Goal: Find contact information: Find contact information

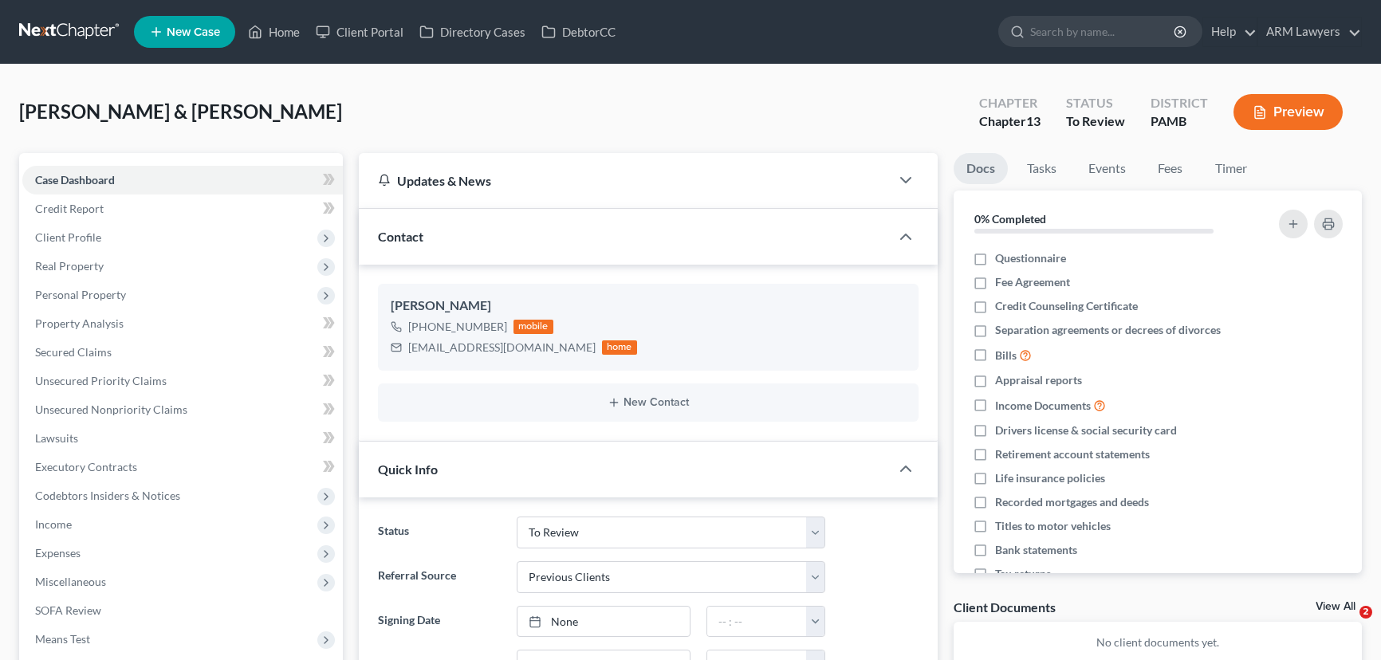
select select "20"
select select "1"
drag, startPoint x: 283, startPoint y: 27, endPoint x: 280, endPoint y: 154, distance: 126.9
click at [283, 27] on link "Home" at bounding box center [274, 32] width 68 height 29
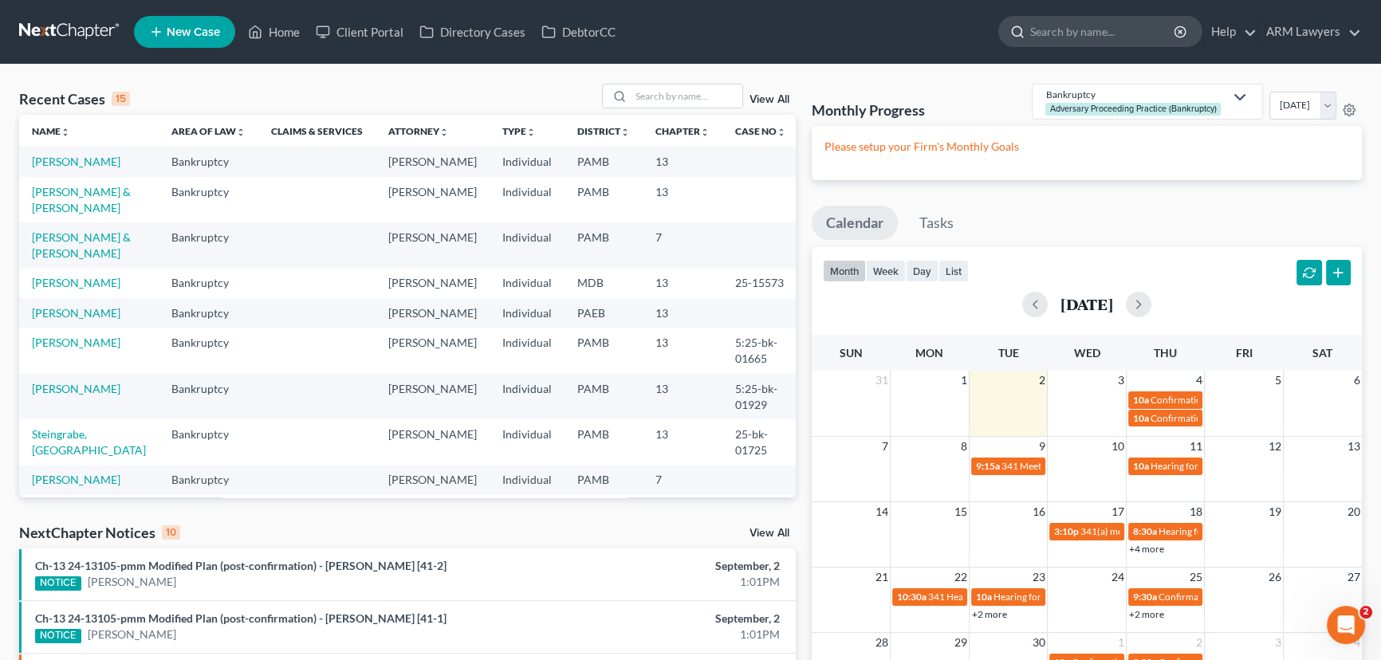
click at [1066, 29] on input "search" at bounding box center [1104, 32] width 146 height 30
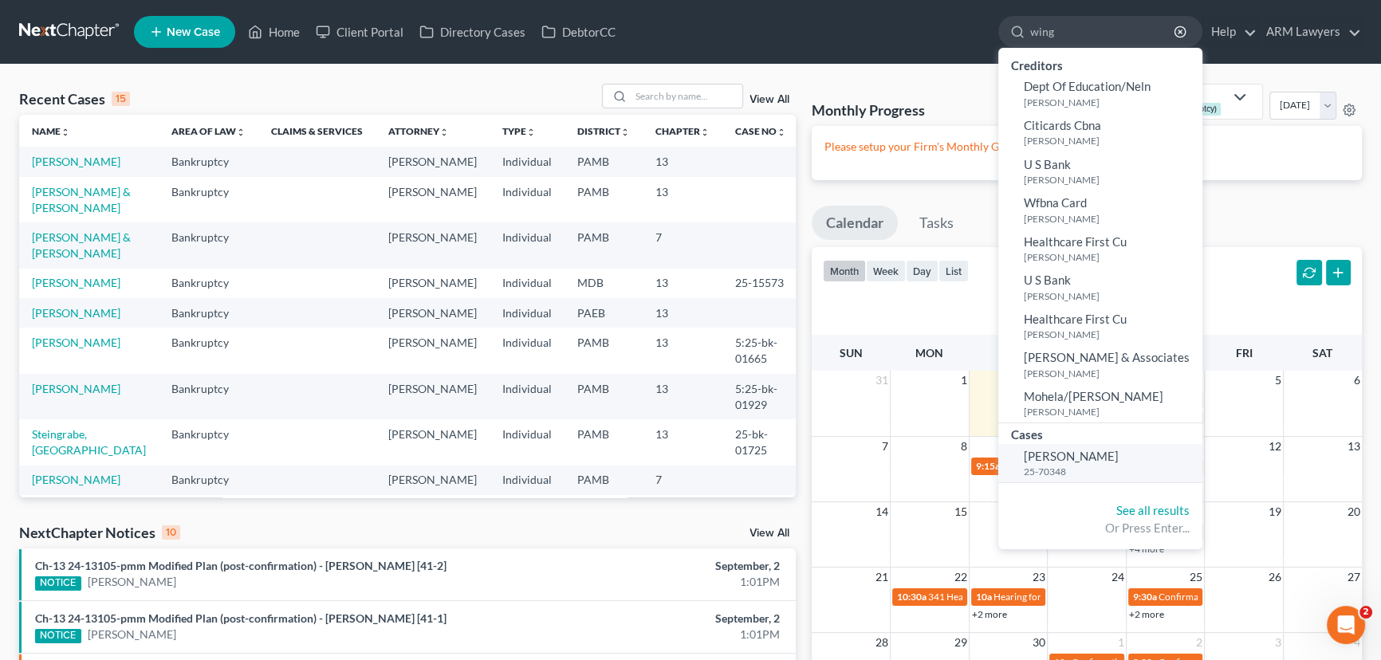
type input "wing"
click at [1085, 460] on span "[PERSON_NAME]" at bounding box center [1071, 456] width 95 height 14
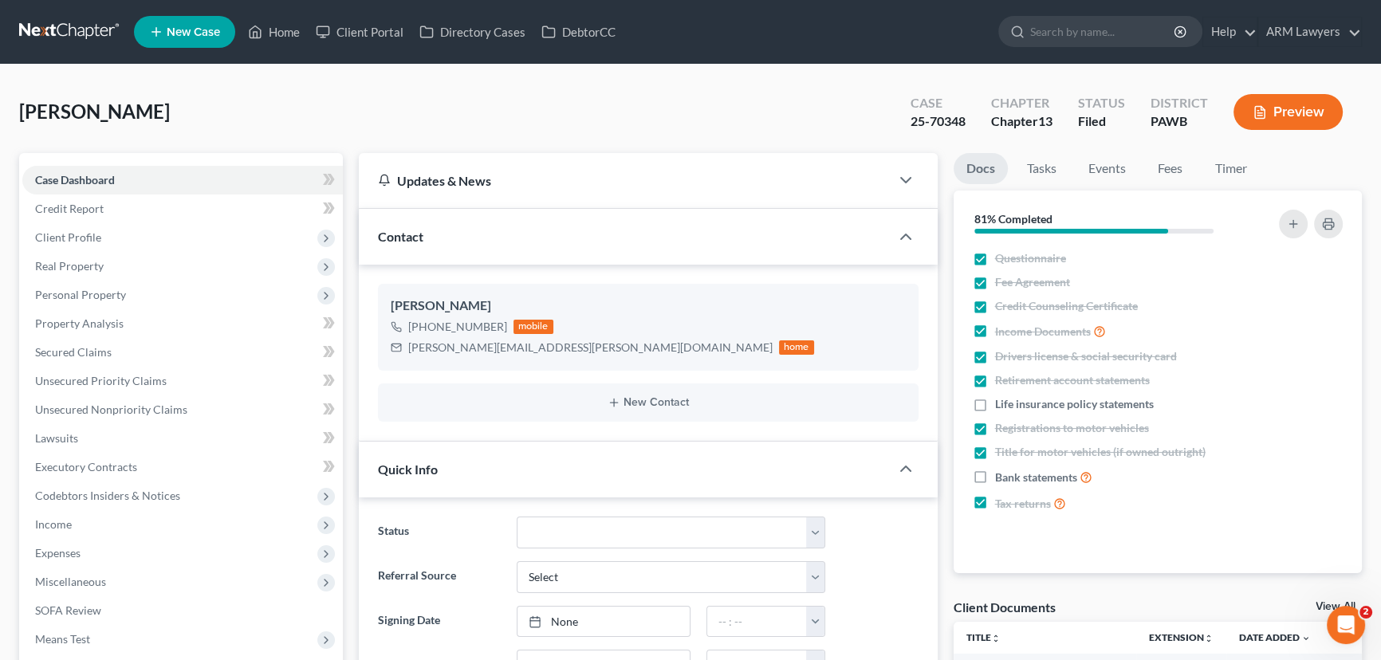
scroll to position [115, 0]
drag, startPoint x: 484, startPoint y: 302, endPoint x: 423, endPoint y: 298, distance: 61.6
click at [384, 300] on div "[PERSON_NAME] [PHONE_NUMBER] mobile [PERSON_NAME][EMAIL_ADDRESS][PERSON_NAME][D…" at bounding box center [648, 327] width 541 height 86
copy div "[PERSON_NAME]"
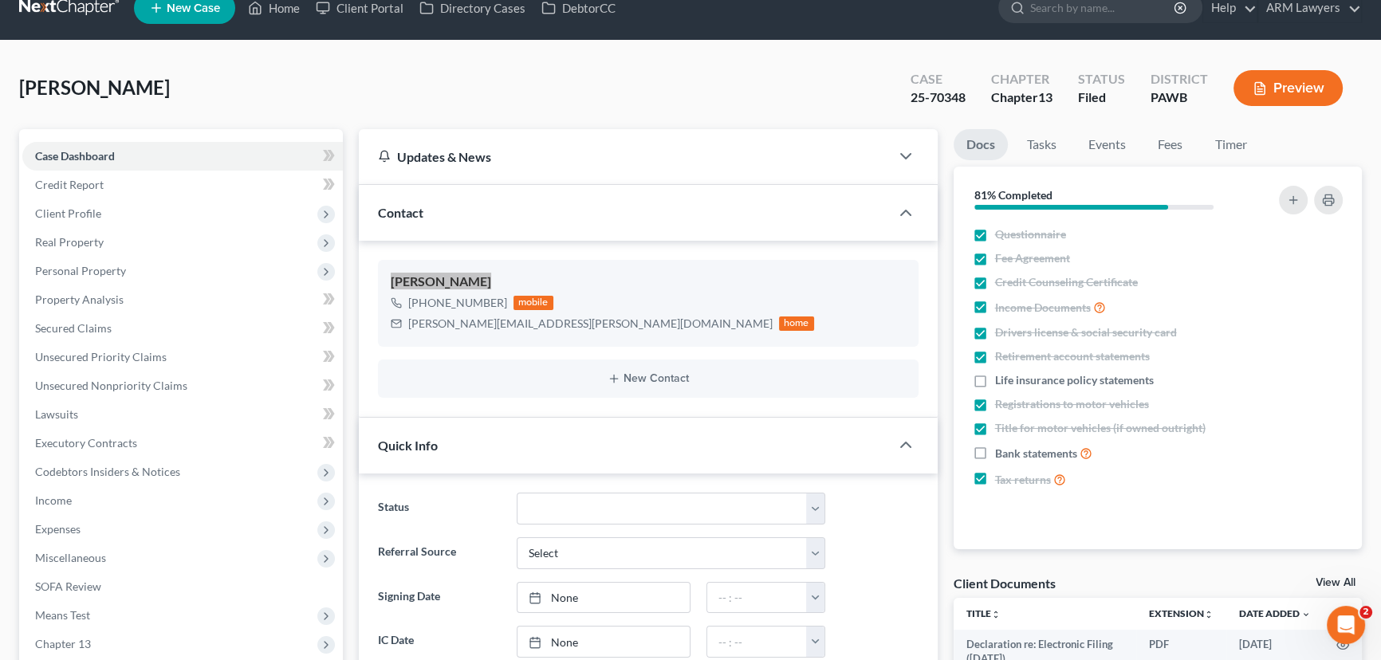
scroll to position [0, 0]
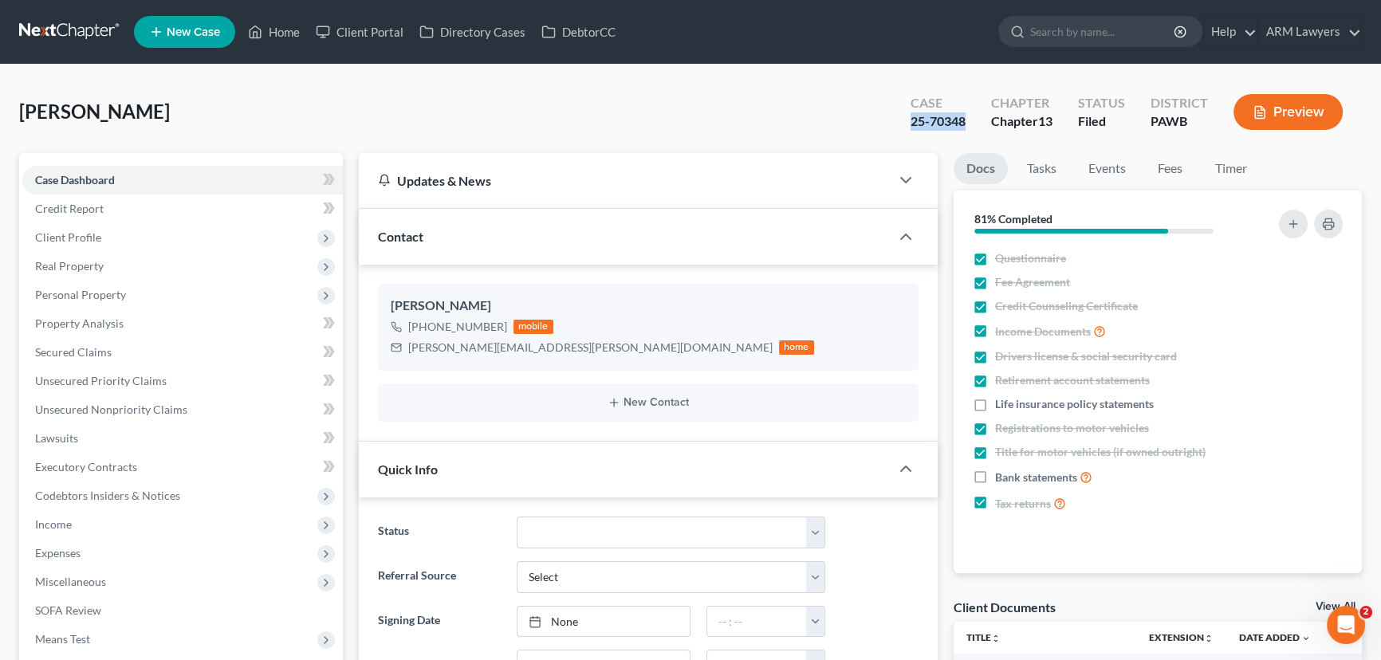
drag, startPoint x: 970, startPoint y: 115, endPoint x: 910, endPoint y: 124, distance: 60.5
click at [910, 124] on div "Case 25-70348" at bounding box center [938, 113] width 81 height 47
copy div "25-70348"
